Goal: Entertainment & Leisure: Consume media (video, audio)

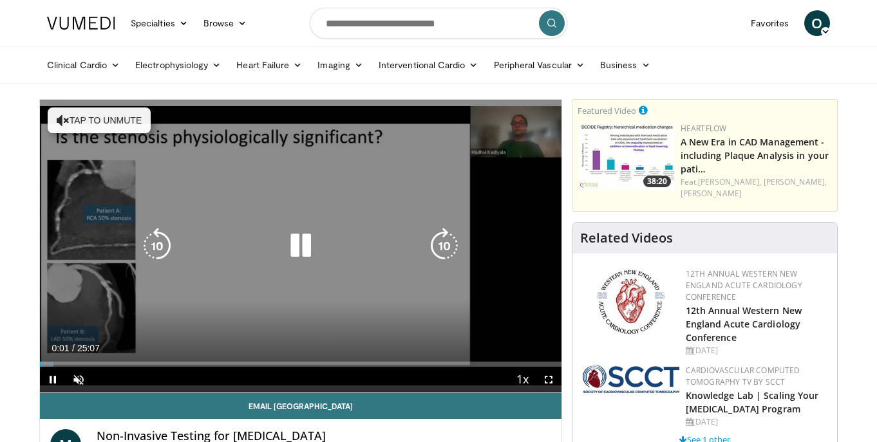
click at [305, 253] on icon "Video Player" at bounding box center [301, 246] width 36 height 36
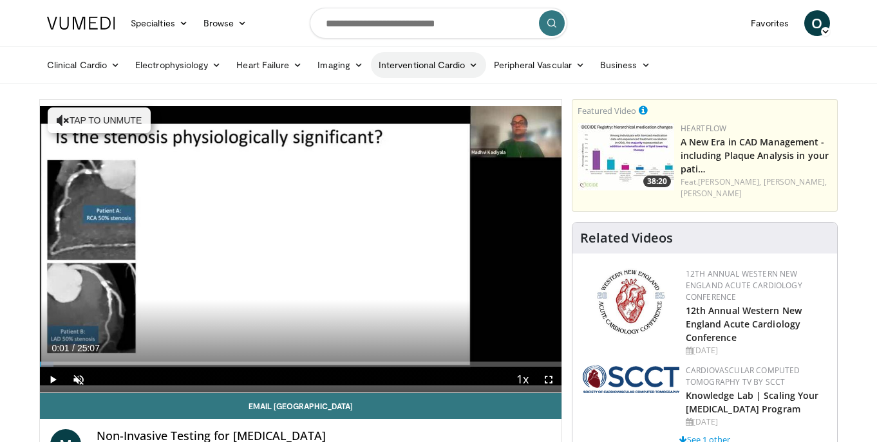
click at [474, 63] on icon at bounding box center [473, 65] width 9 height 9
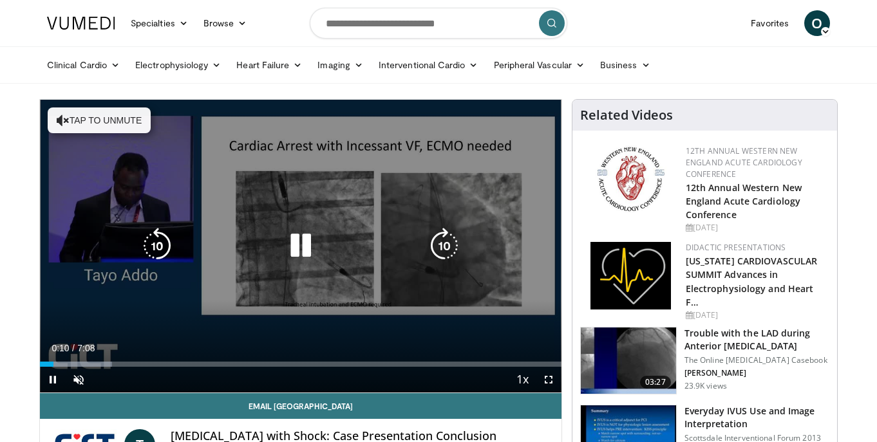
click at [300, 249] on icon "Video Player" at bounding box center [301, 246] width 36 height 36
click at [275, 193] on div "10 seconds Tap to unmute" at bounding box center [301, 246] width 522 height 293
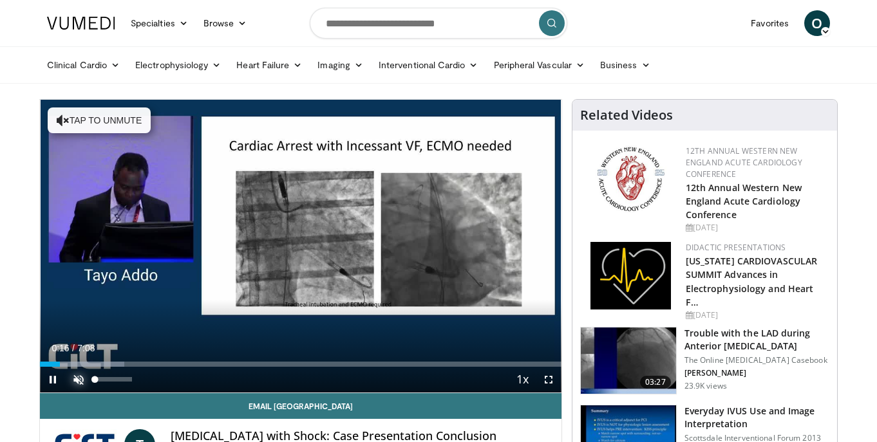
click at [78, 380] on span "Video Player" at bounding box center [79, 380] width 26 height 26
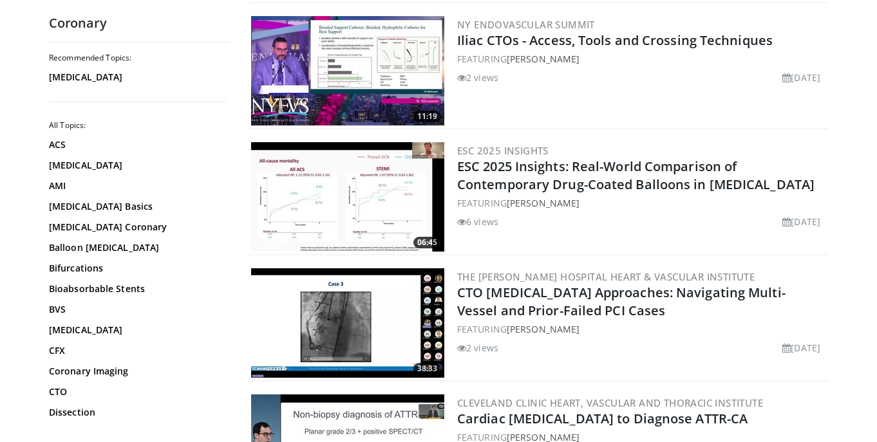
scroll to position [891, 0]
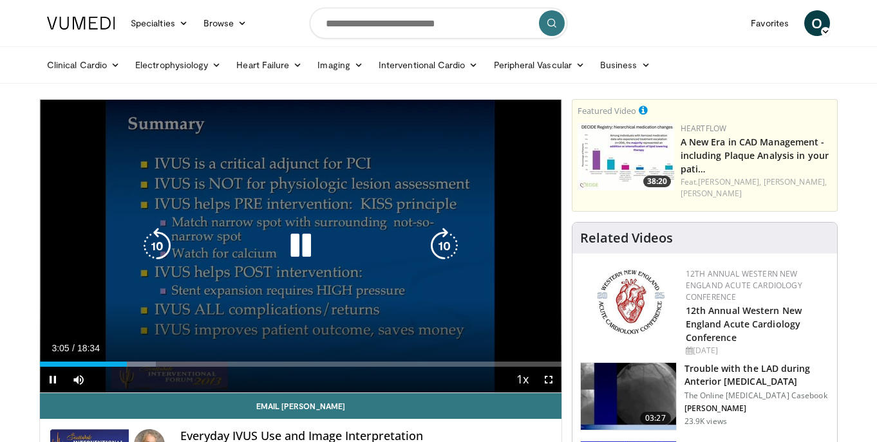
click at [292, 242] on icon "Video Player" at bounding box center [301, 246] width 36 height 36
